Goal: Navigation & Orientation: Go to known website

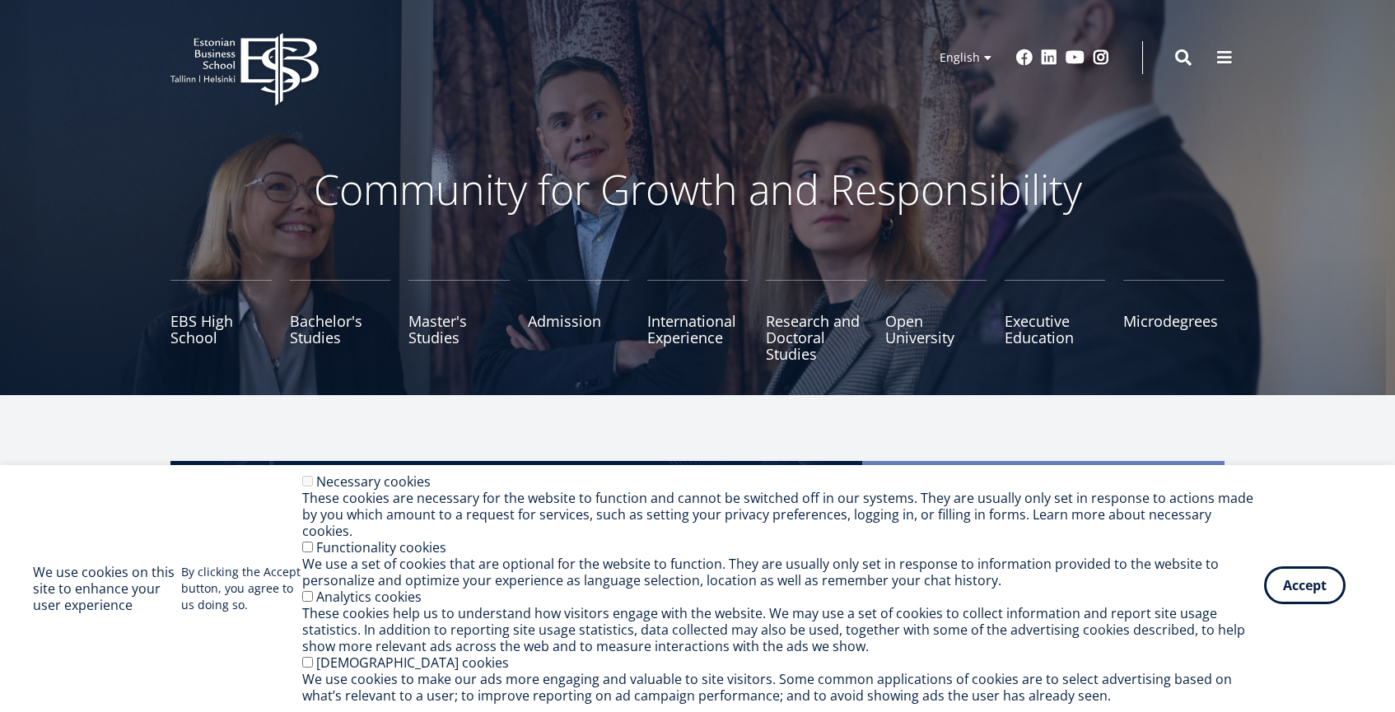
click at [1294, 600] on button "Accept" at bounding box center [1305, 586] width 82 height 38
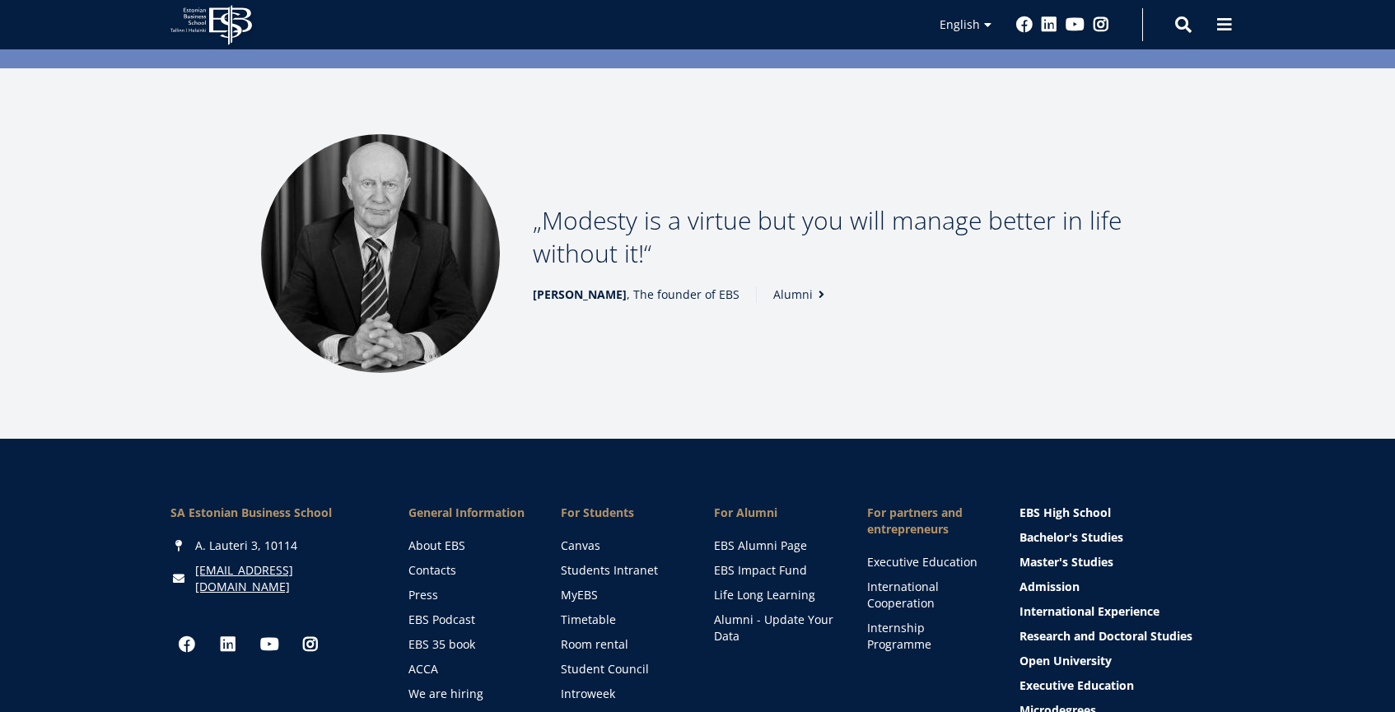
scroll to position [2355, 0]
